Goal: Information Seeking & Learning: Learn about a topic

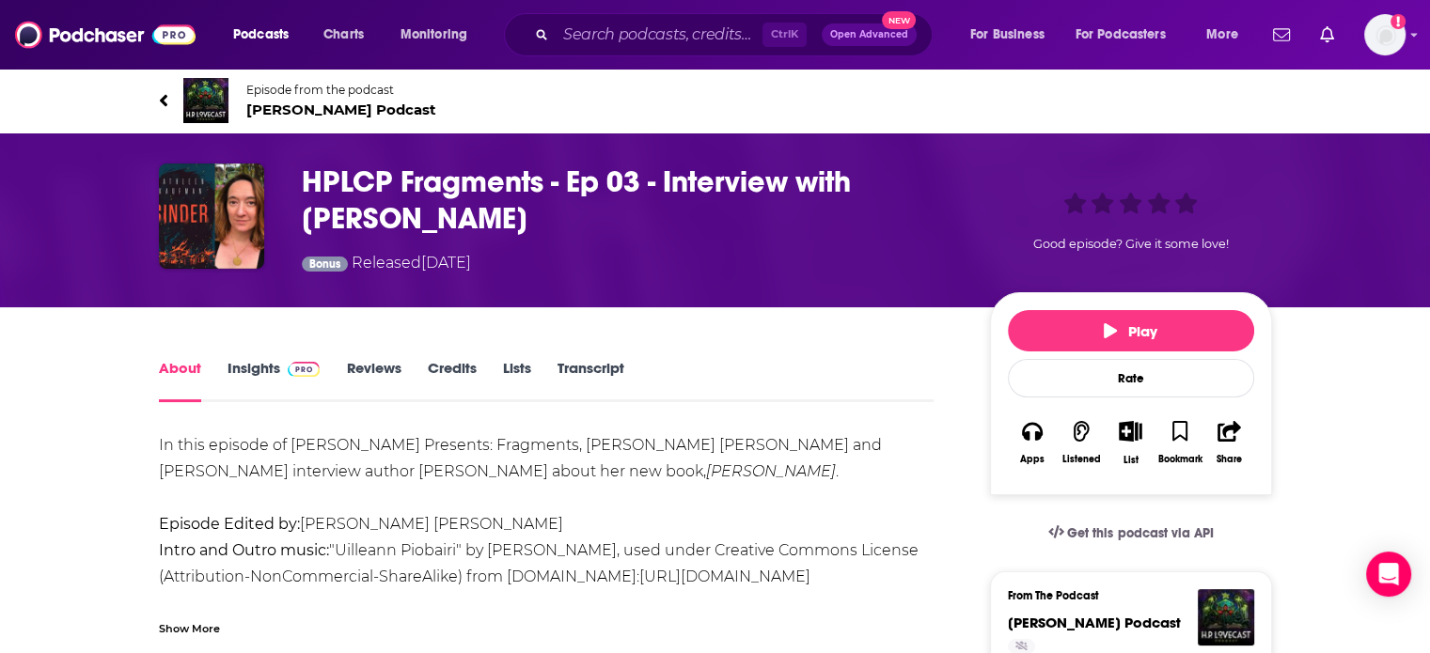
click at [302, 104] on span "[PERSON_NAME] Podcast" at bounding box center [341, 110] width 190 height 18
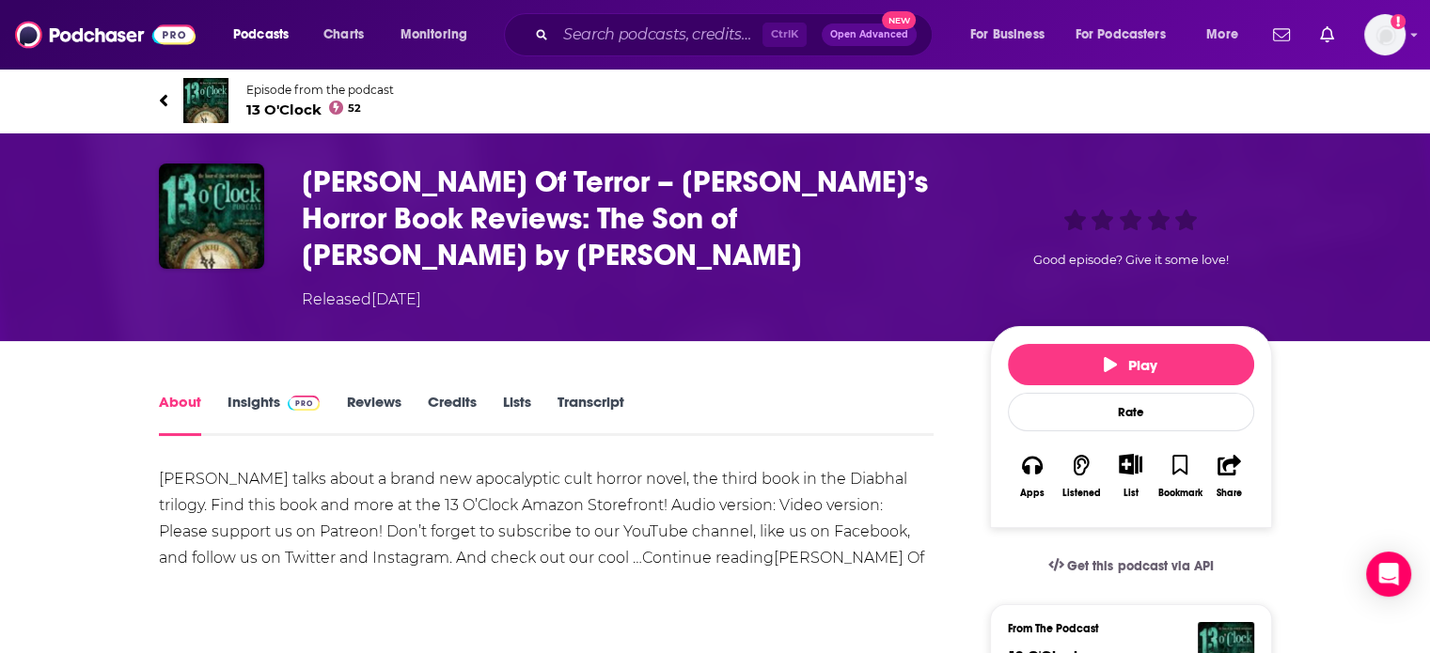
click at [275, 110] on span "13 O'Clock 52" at bounding box center [320, 110] width 148 height 18
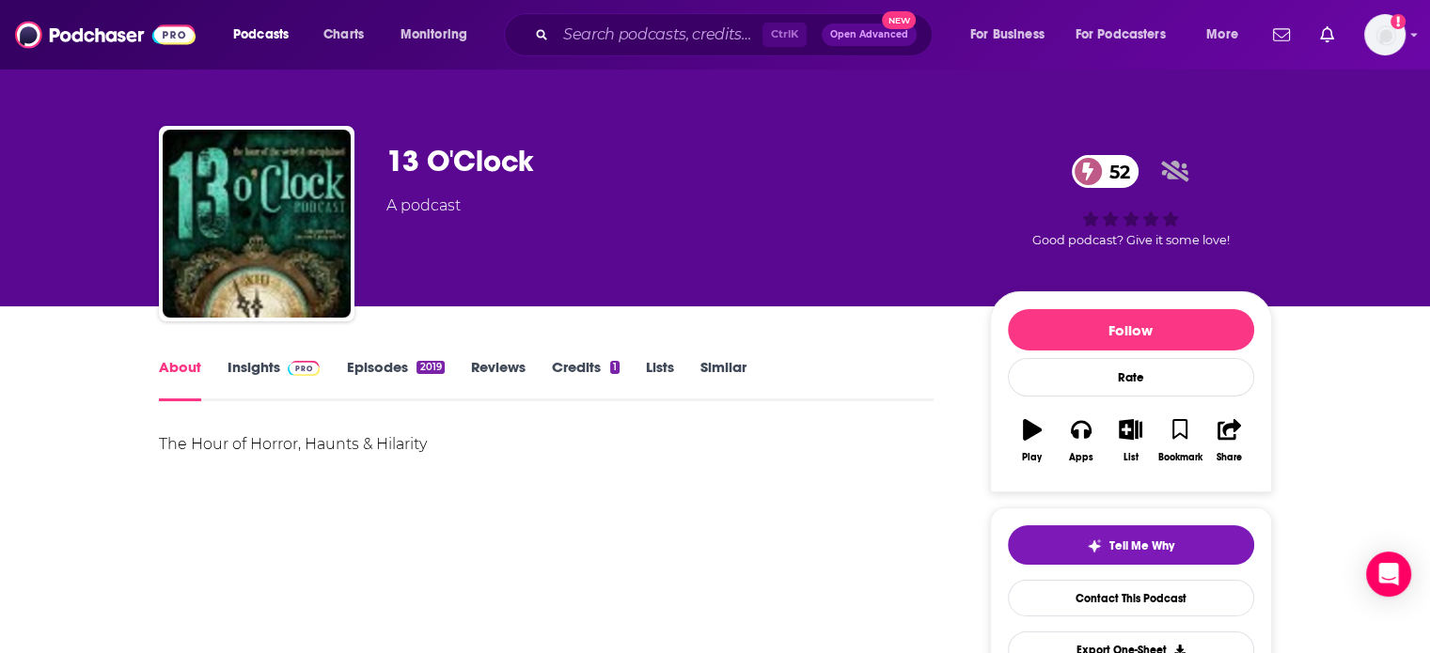
click at [244, 368] on link "Insights" at bounding box center [273, 379] width 93 height 43
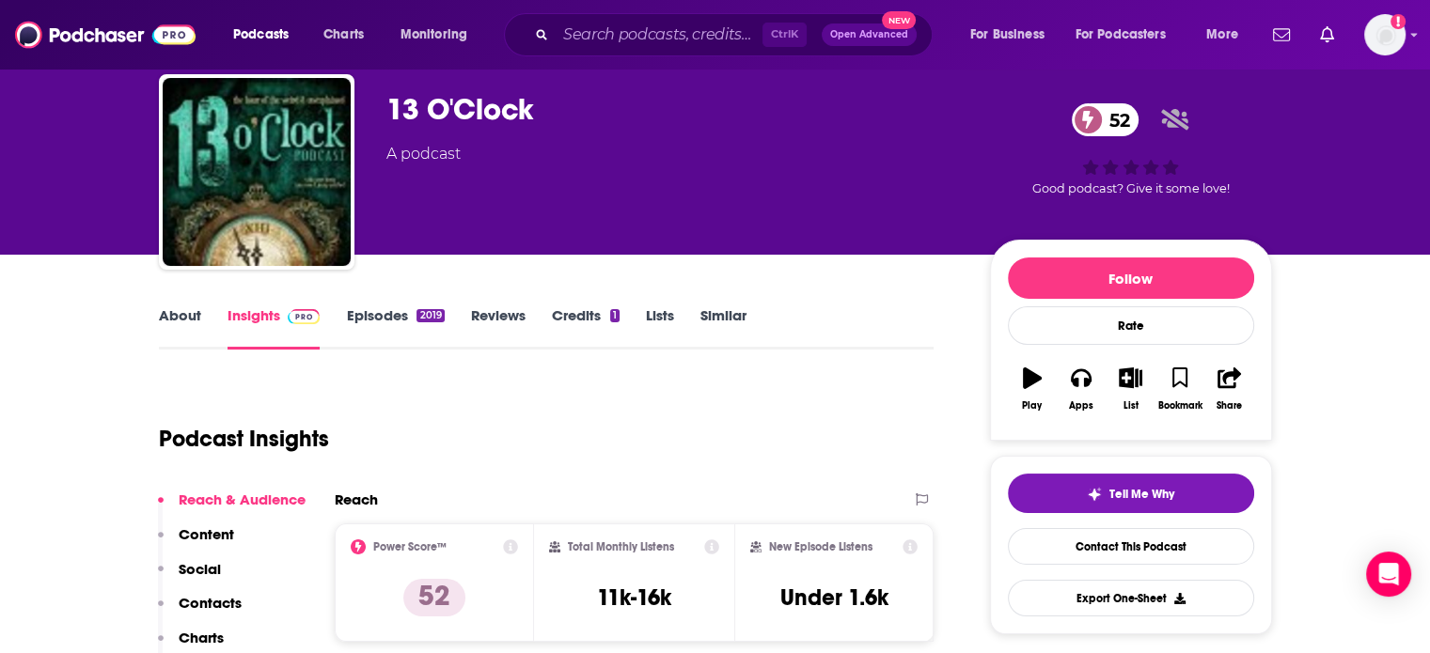
scroll to position [94, 0]
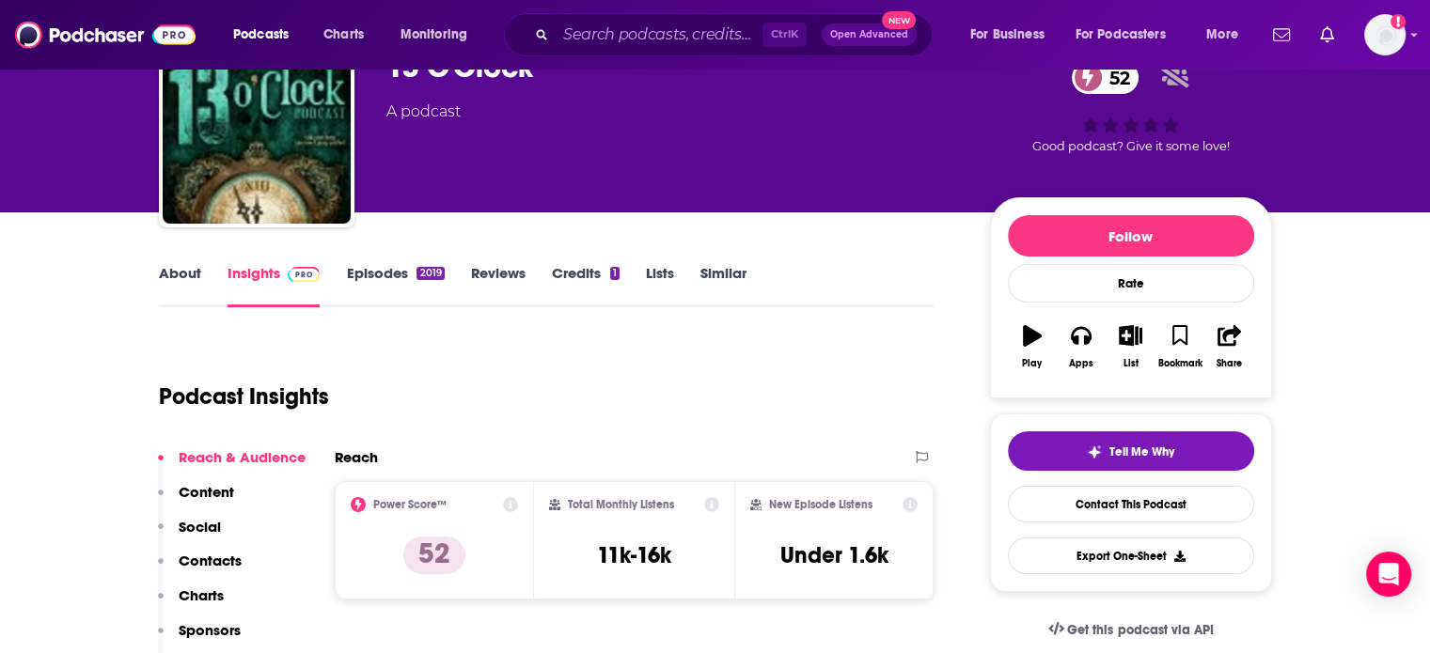
click at [191, 273] on link "About" at bounding box center [180, 285] width 42 height 43
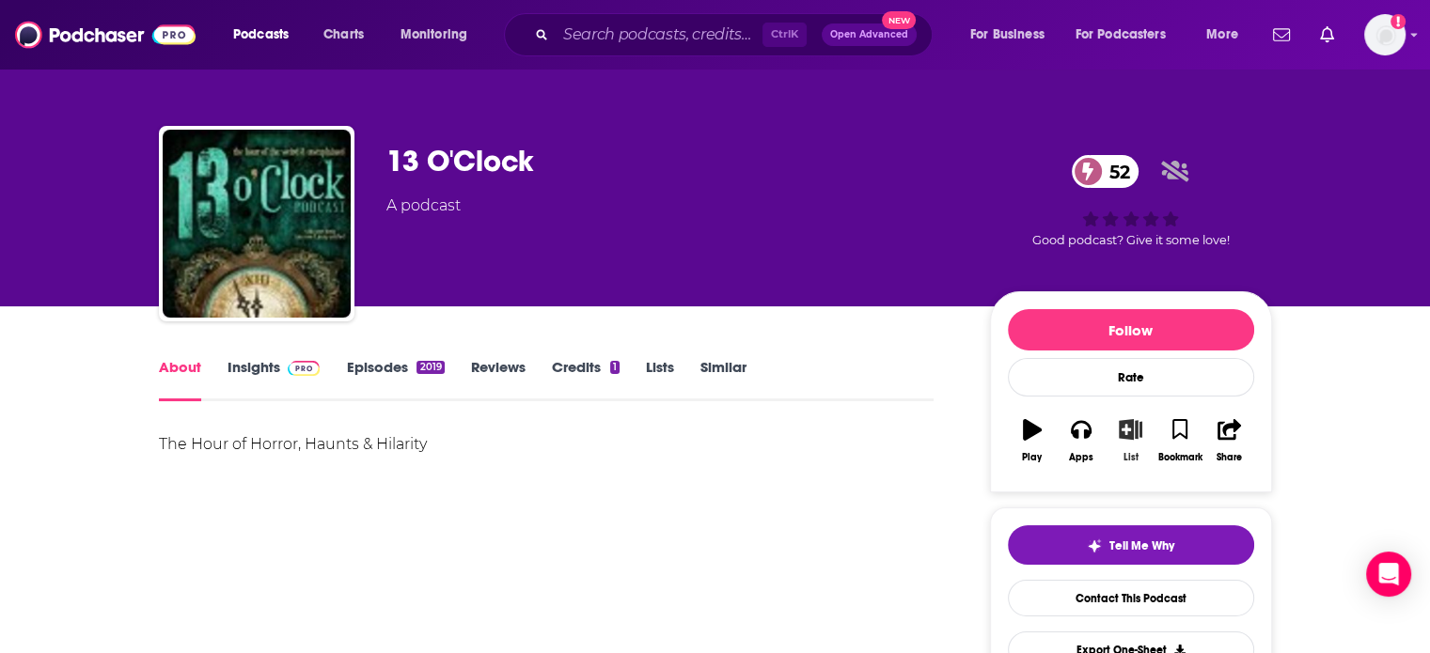
click at [1139, 435] on icon "button" at bounding box center [1129, 429] width 23 height 21
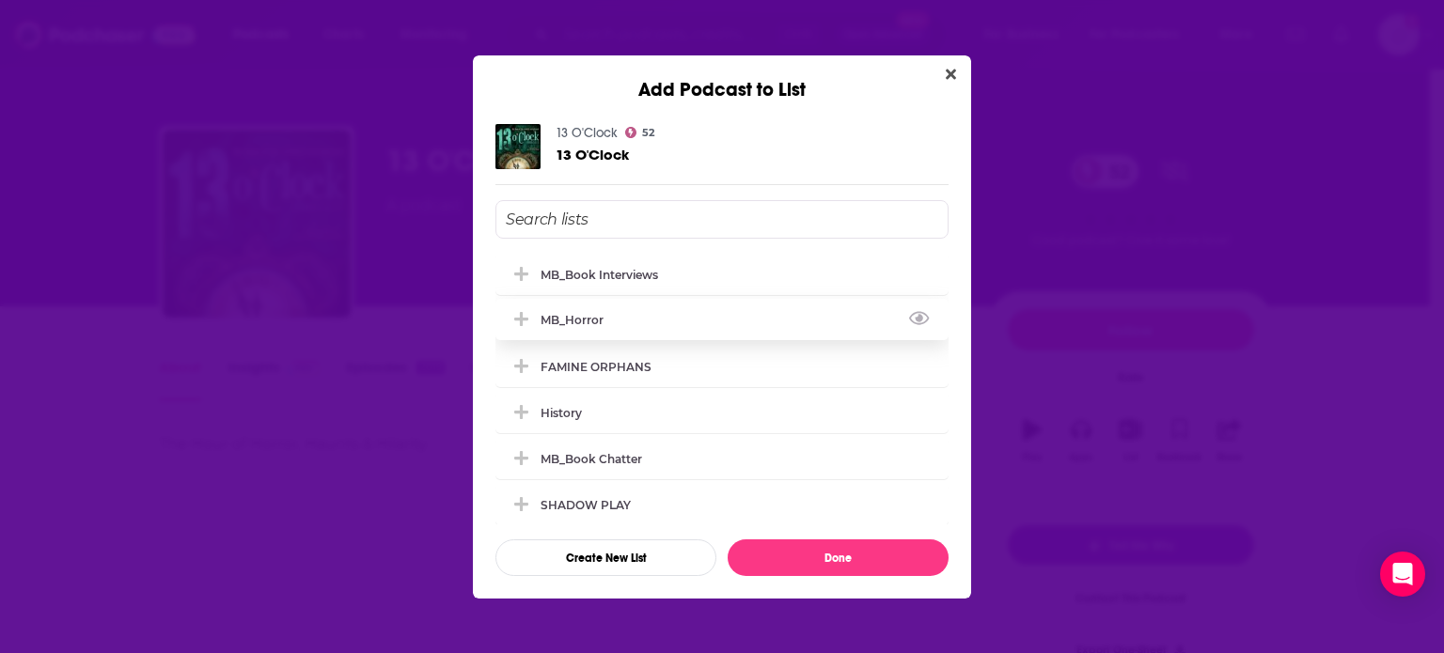
click at [695, 317] on div "MB_Horror" at bounding box center [721, 319] width 453 height 41
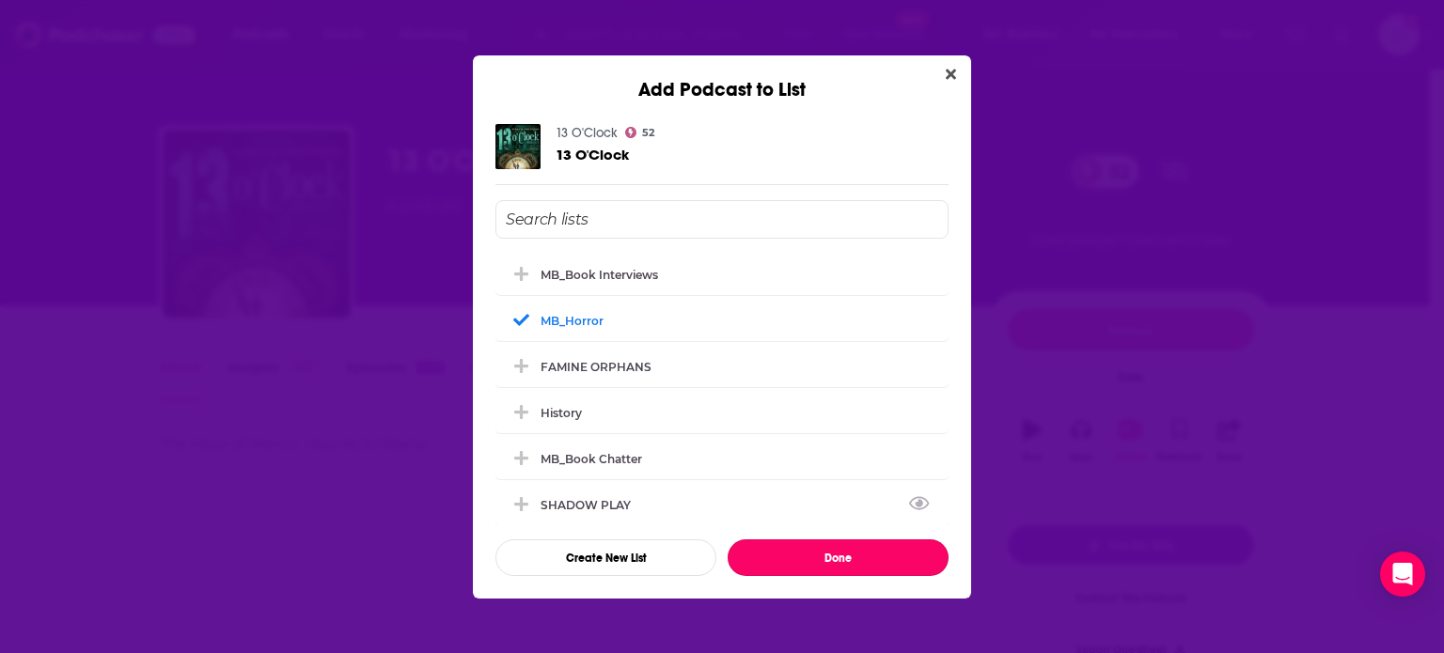
click at [851, 562] on button "Done" at bounding box center [837, 557] width 221 height 37
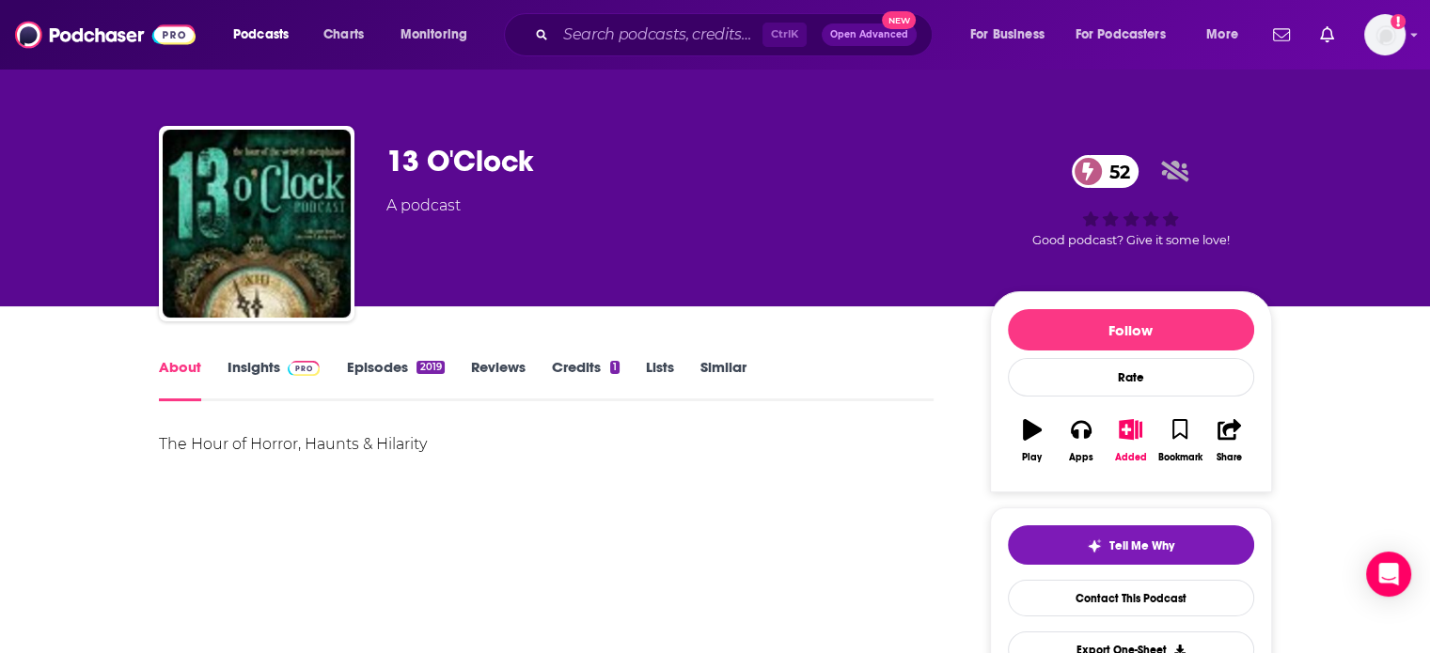
click at [274, 364] on link "Insights" at bounding box center [273, 379] width 93 height 43
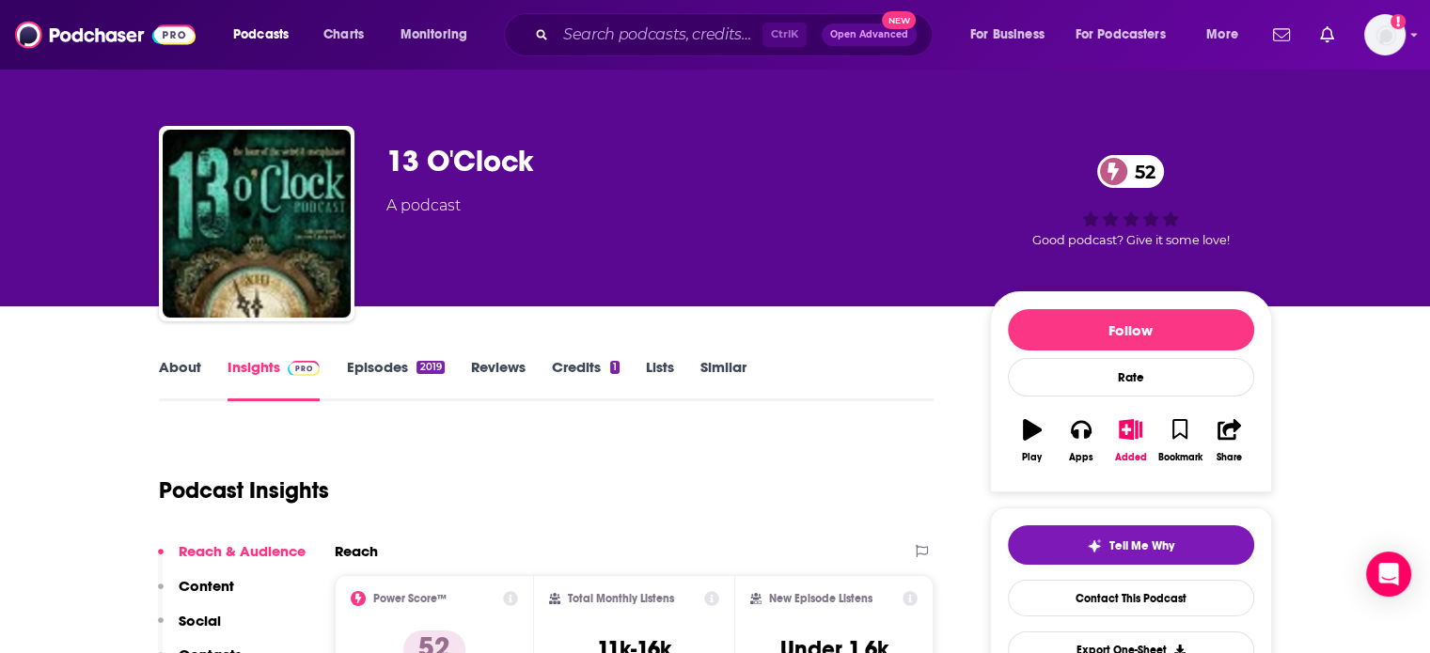
scroll to position [188, 0]
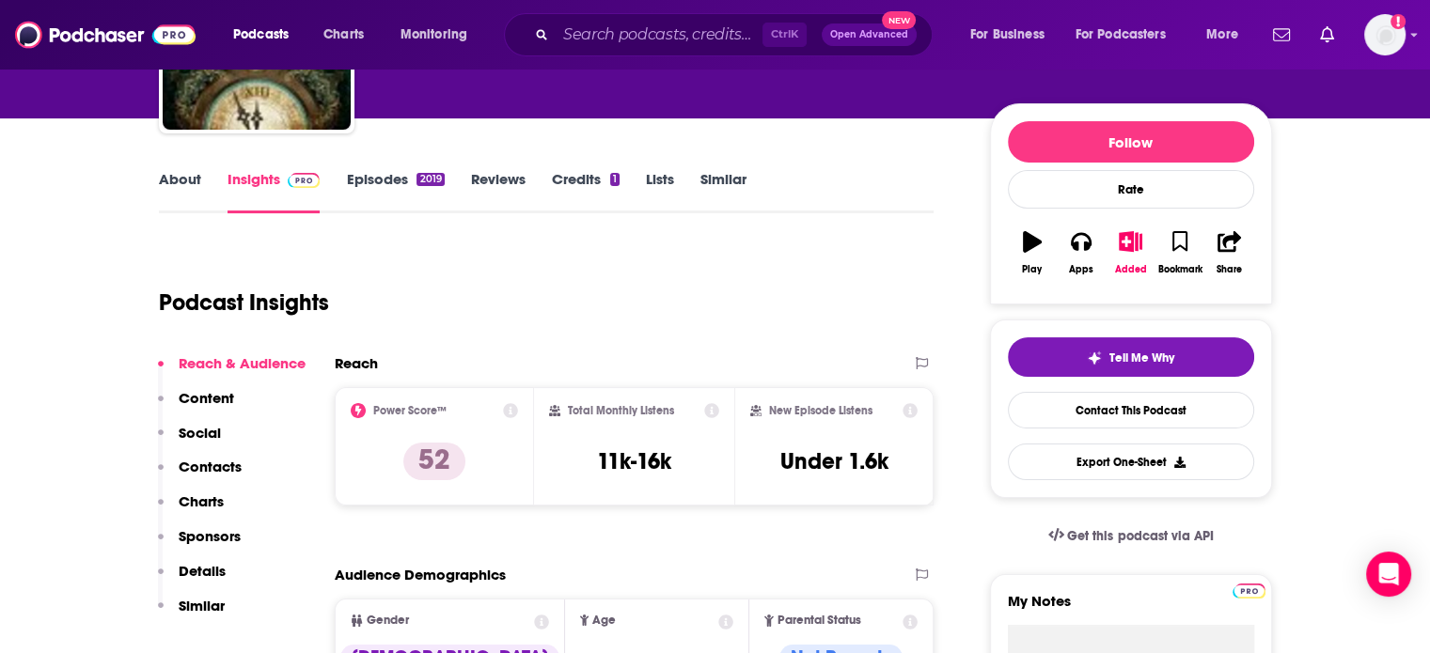
click at [227, 471] on p "Contacts" at bounding box center [210, 467] width 63 height 18
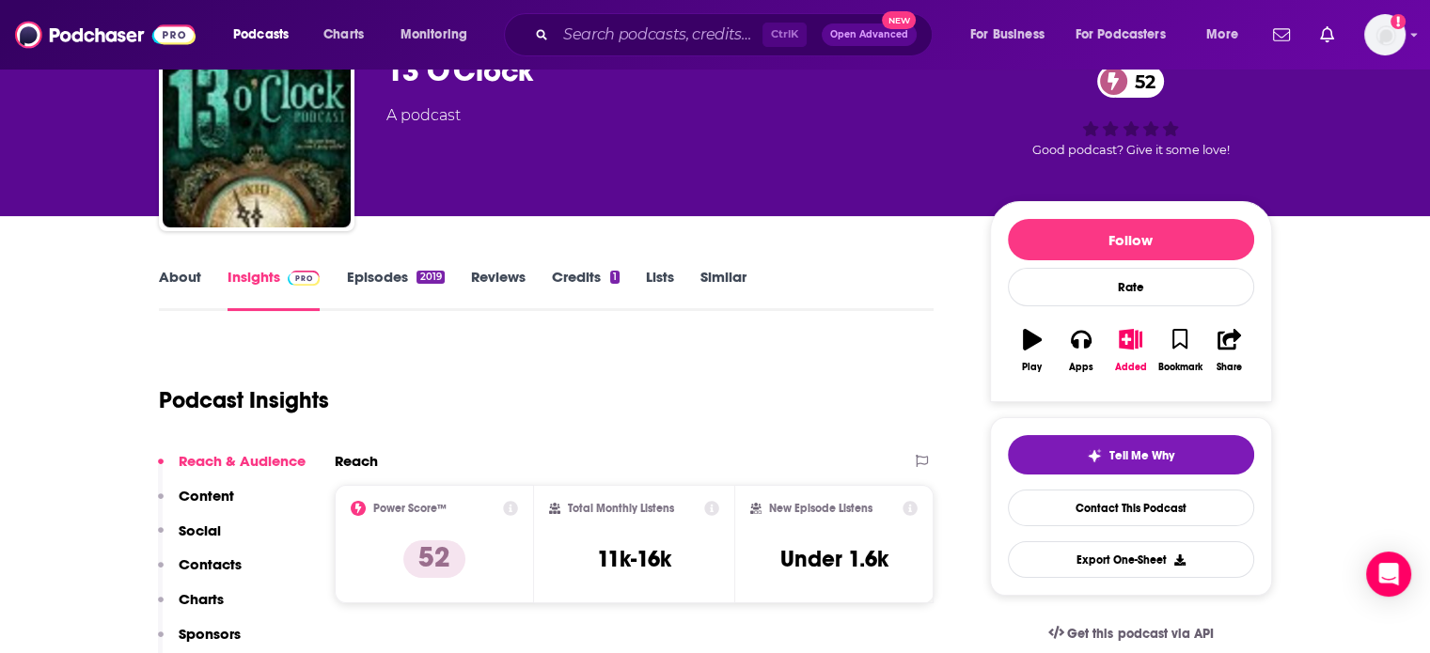
scroll to position [32, 0]
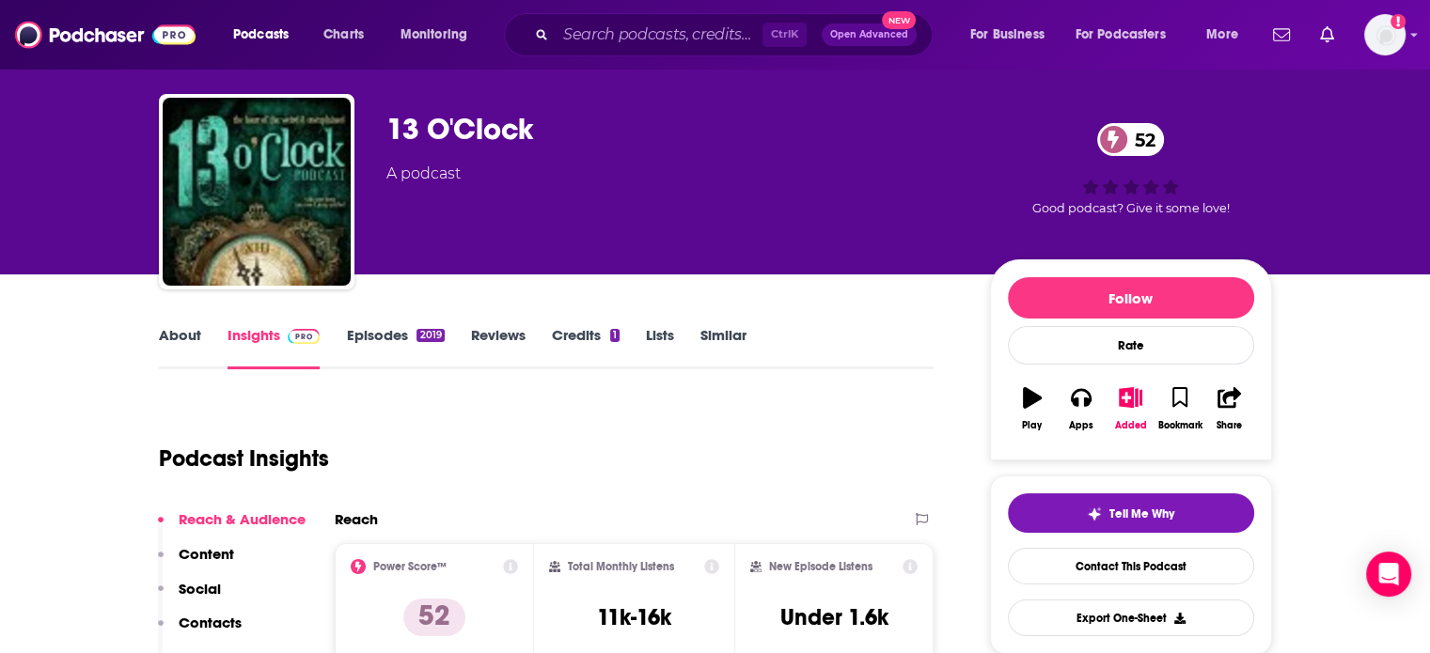
click at [444, 124] on div "13 O'Clock 52" at bounding box center [672, 129] width 573 height 37
